Goal: Task Accomplishment & Management: Complete application form

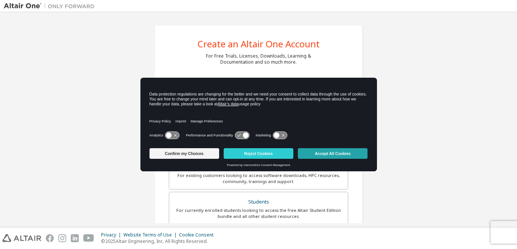
click at [335, 155] on button "Accept All Cookies" at bounding box center [333, 153] width 70 height 11
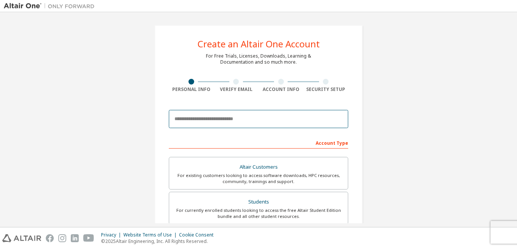
click at [270, 120] on input "email" at bounding box center [259, 119] width 180 height 18
type input "**********"
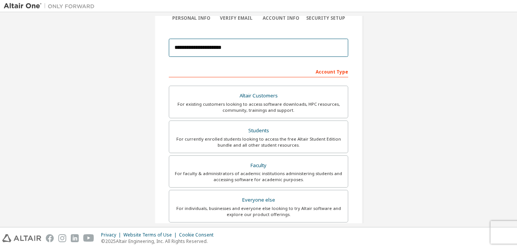
scroll to position [194, 0]
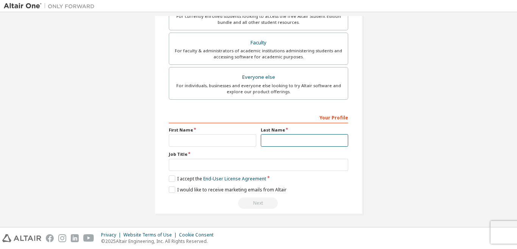
click at [283, 139] on input "text" at bounding box center [305, 140] width 88 height 13
type input "******"
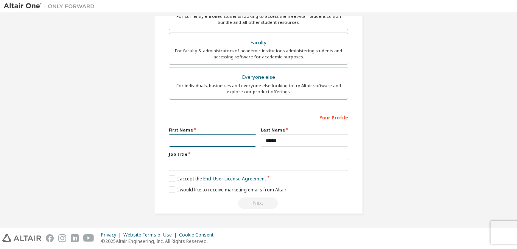
click at [214, 139] on input "text" at bounding box center [213, 140] width 88 height 13
type input "*****"
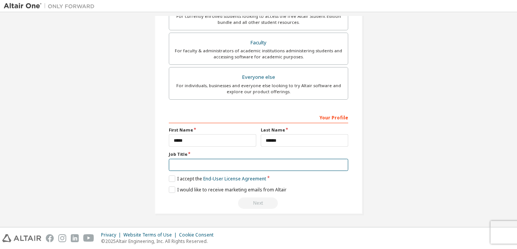
click at [195, 164] on input "text" at bounding box center [259, 165] width 180 height 13
type input "*******"
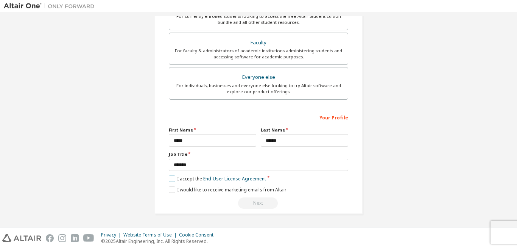
click at [170, 179] on label "I accept the End-User License Agreement" at bounding box center [217, 178] width 97 height 6
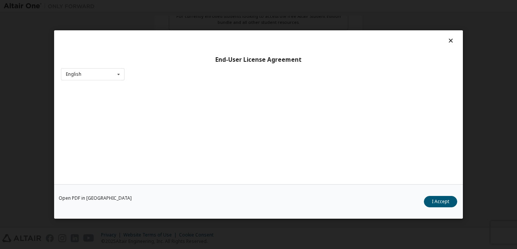
click at [171, 191] on div "Open PDF in New Tab I Accept" at bounding box center [258, 201] width 409 height 34
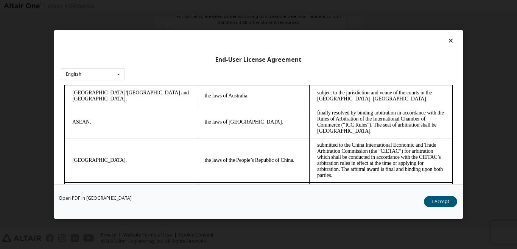
scroll to position [2055, 0]
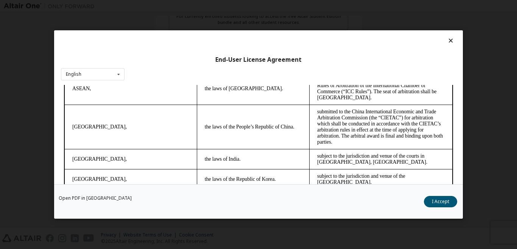
click at [447, 41] on icon at bounding box center [451, 40] width 8 height 7
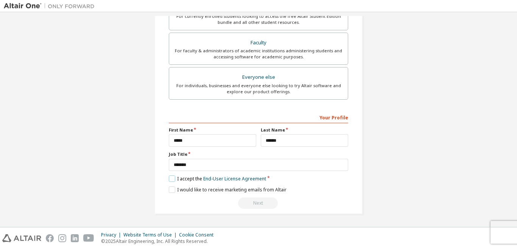
click at [171, 180] on label "I accept the End-User License Agreement" at bounding box center [217, 178] width 97 height 6
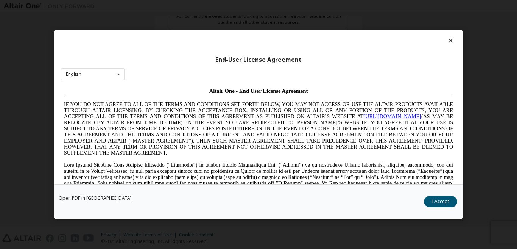
scroll to position [0, 0]
click at [431, 197] on button "I Accept" at bounding box center [440, 201] width 33 height 11
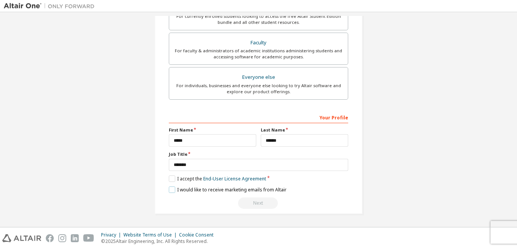
click at [170, 190] on label "I would like to receive marketing emails from Altair" at bounding box center [228, 189] width 118 height 6
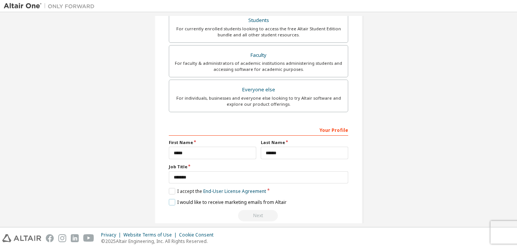
scroll to position [194, 0]
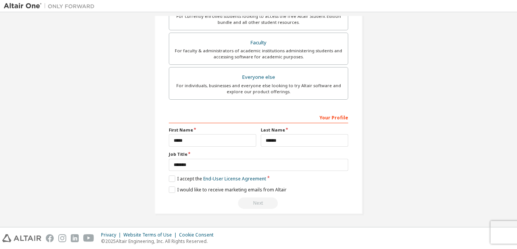
click at [257, 202] on div "Next" at bounding box center [259, 202] width 180 height 11
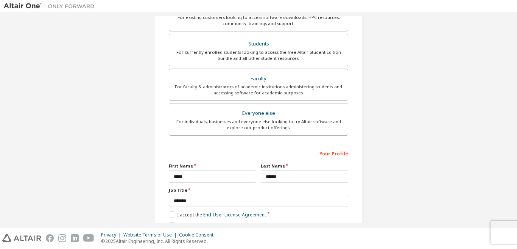
scroll to position [155, 0]
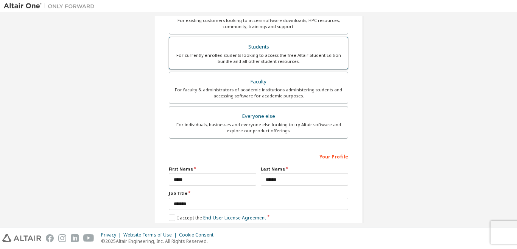
click at [342, 58] on label "Students For currently enrolled students looking to access the free Altair Stud…" at bounding box center [259, 53] width 180 height 33
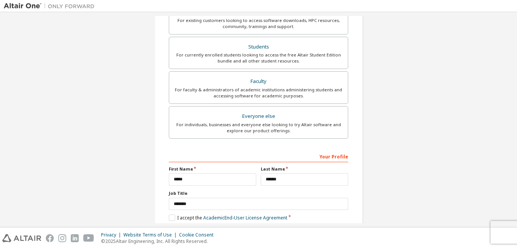
scroll to position [220, 0]
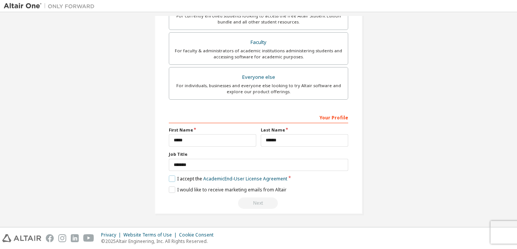
click at [169, 178] on label "I accept the Academic End-User License Agreement" at bounding box center [228, 178] width 119 height 6
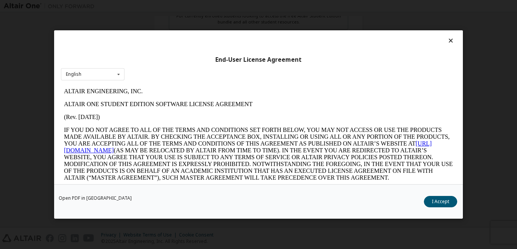
scroll to position [0, 0]
click at [436, 201] on button "I Accept" at bounding box center [440, 201] width 33 height 11
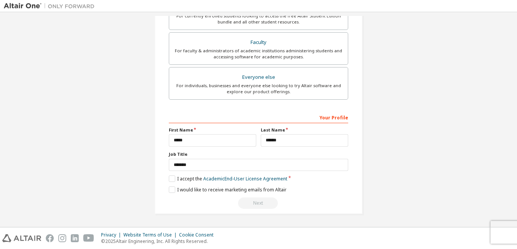
click at [256, 204] on div "Next" at bounding box center [259, 202] width 180 height 11
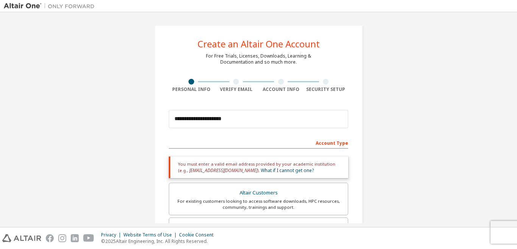
click at [229, 84] on div "Verify Email" at bounding box center [236, 86] width 45 height 14
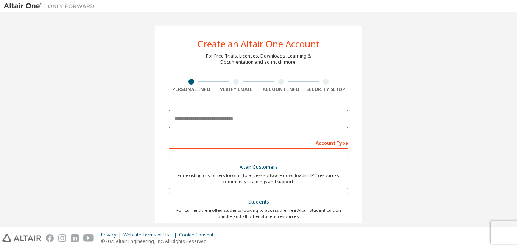
click at [241, 122] on input "email" at bounding box center [259, 119] width 180 height 18
type input "**********"
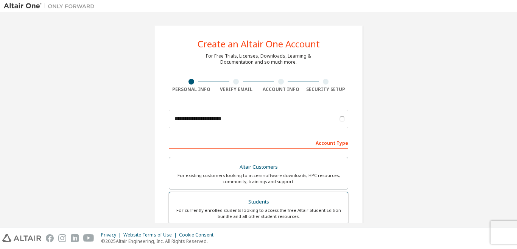
click at [269, 204] on div "Students" at bounding box center [259, 202] width 170 height 11
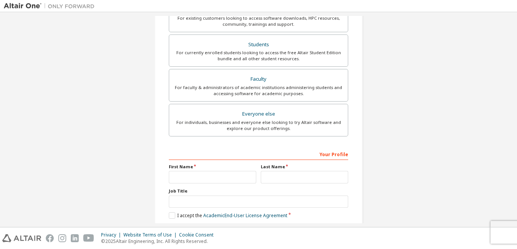
scroll to position [220, 0]
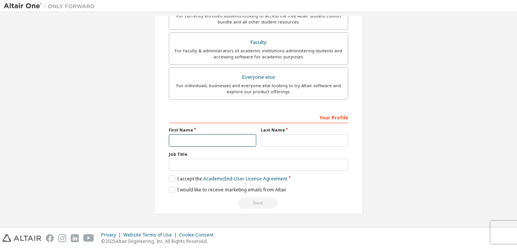
click at [242, 144] on input "text" at bounding box center [213, 140] width 88 height 13
type input "*****"
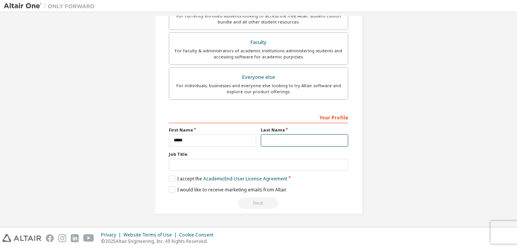
click at [267, 140] on input "text" at bounding box center [305, 140] width 88 height 13
type input "******"
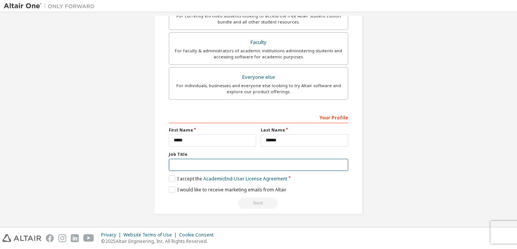
click at [195, 163] on input "text" at bounding box center [259, 165] width 180 height 13
type input "*******"
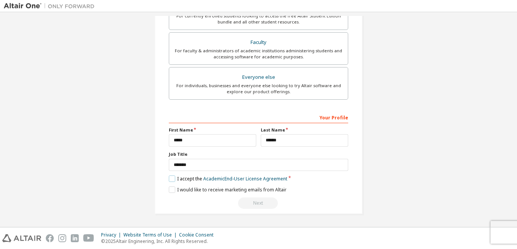
click at [169, 180] on label "I accept the Academic End-User License Agreement" at bounding box center [228, 178] width 119 height 6
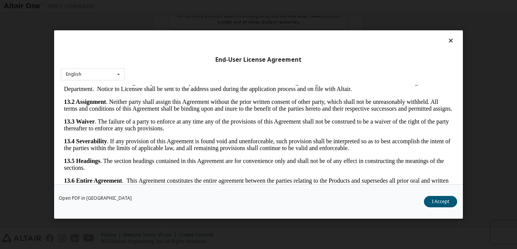
scroll to position [22, 0]
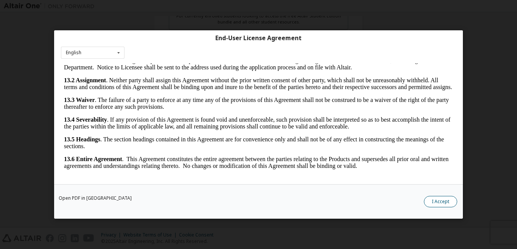
click at [443, 200] on button "I Accept" at bounding box center [440, 201] width 33 height 11
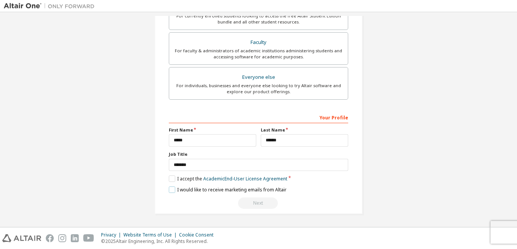
click at [169, 189] on label "I would like to receive marketing emails from Altair" at bounding box center [228, 189] width 118 height 6
click at [253, 202] on div "Next" at bounding box center [259, 202] width 180 height 11
click at [265, 180] on link "Academic End-User License Agreement" at bounding box center [245, 178] width 84 height 6
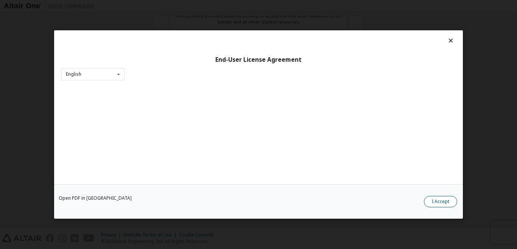
click at [445, 202] on button "I Accept" at bounding box center [440, 201] width 33 height 11
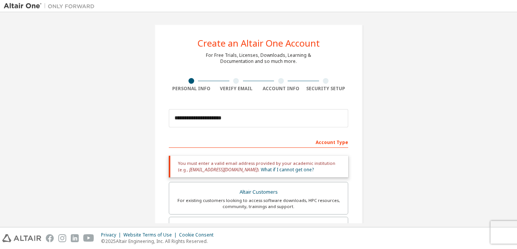
scroll to position [0, 0]
